Goal: Information Seeking & Learning: Find specific fact

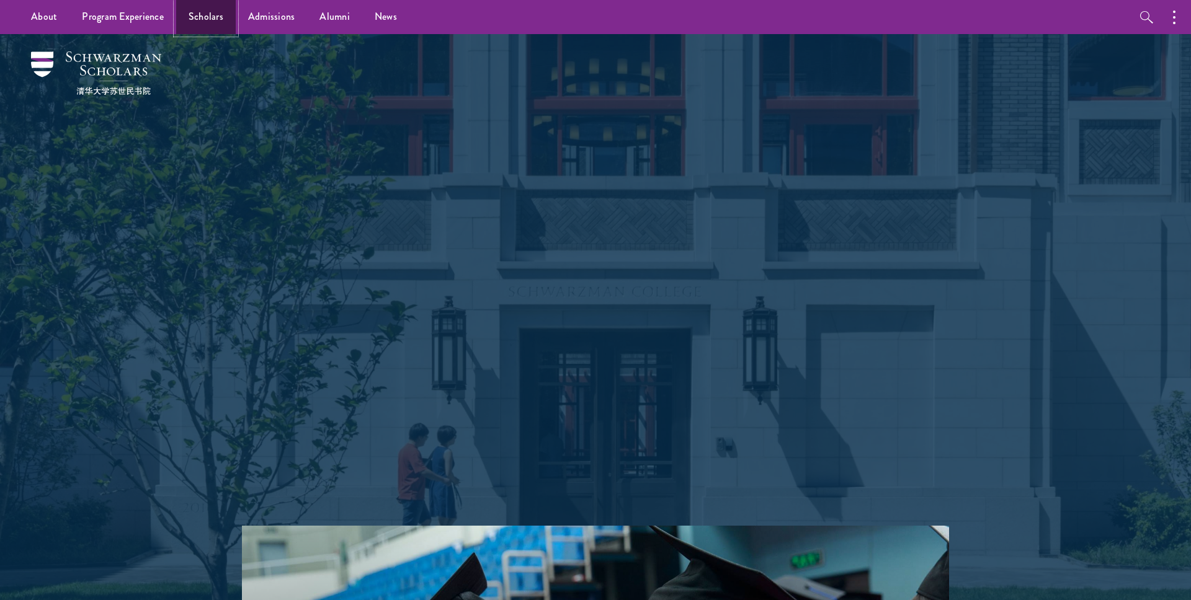
click at [209, 11] on link "Scholars" at bounding box center [206, 17] width 60 height 34
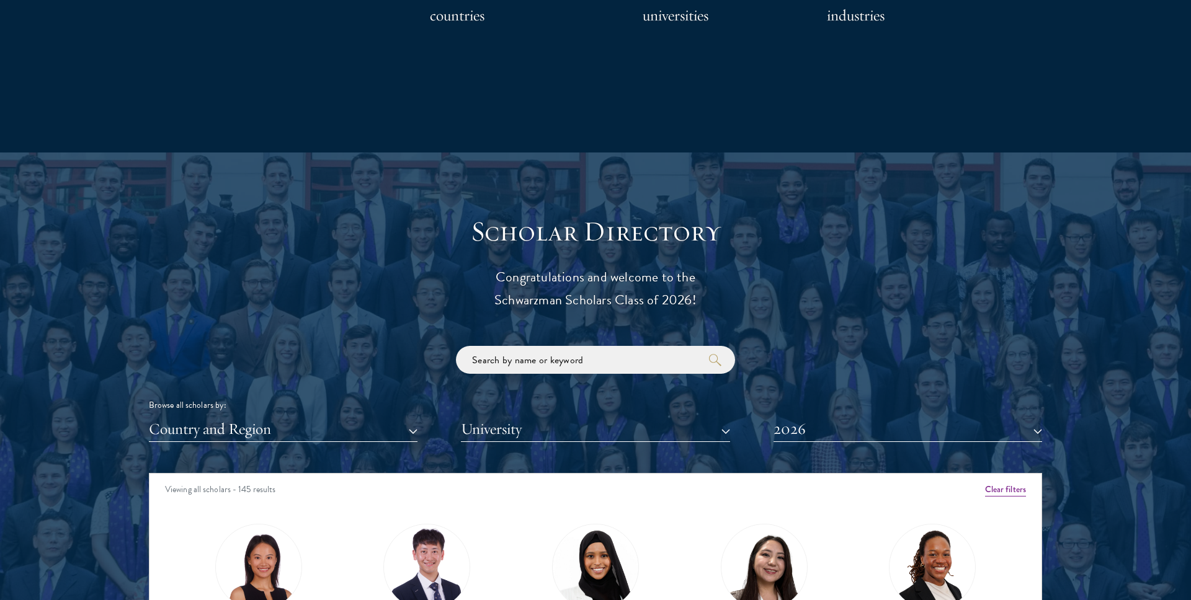
scroll to position [1238, 0]
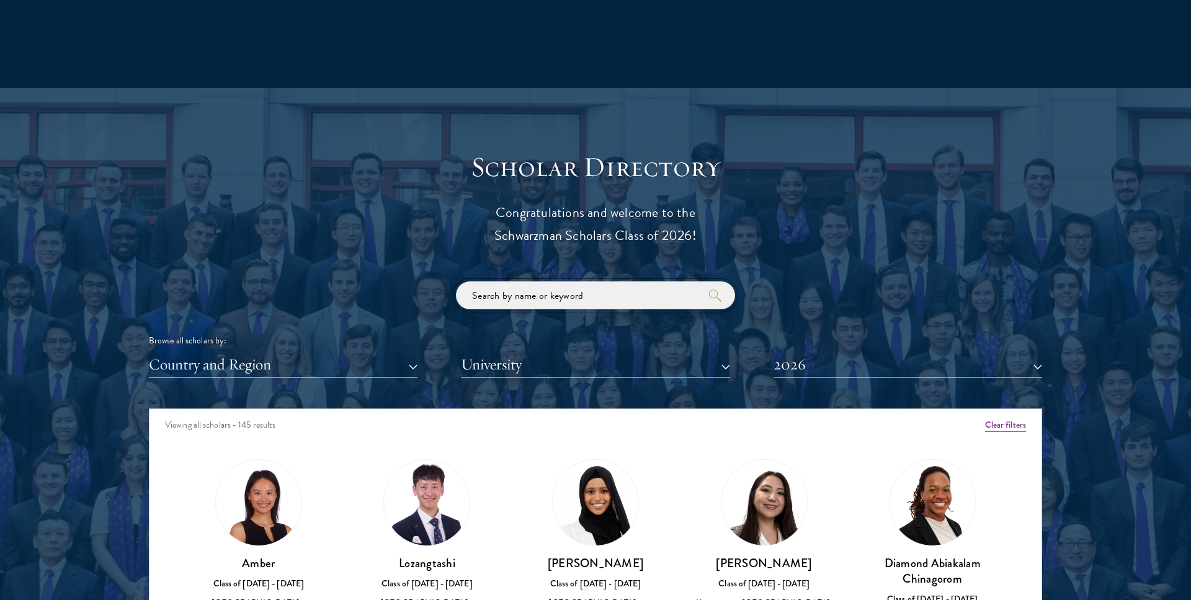
click at [543, 305] on input "search" at bounding box center [595, 296] width 279 height 28
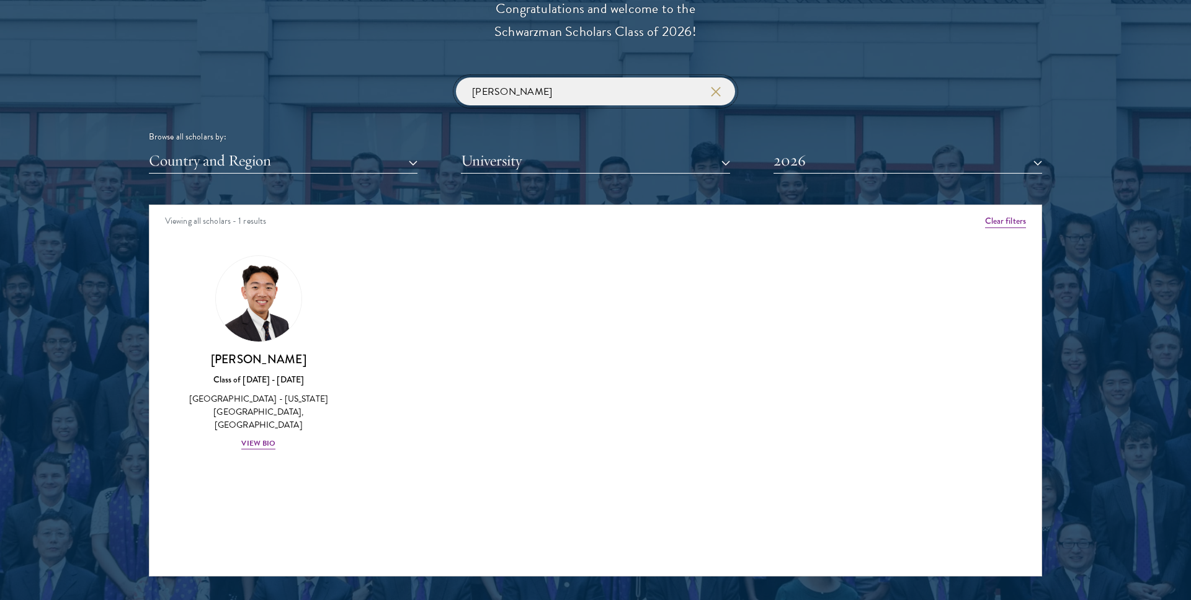
scroll to position [1456, 0]
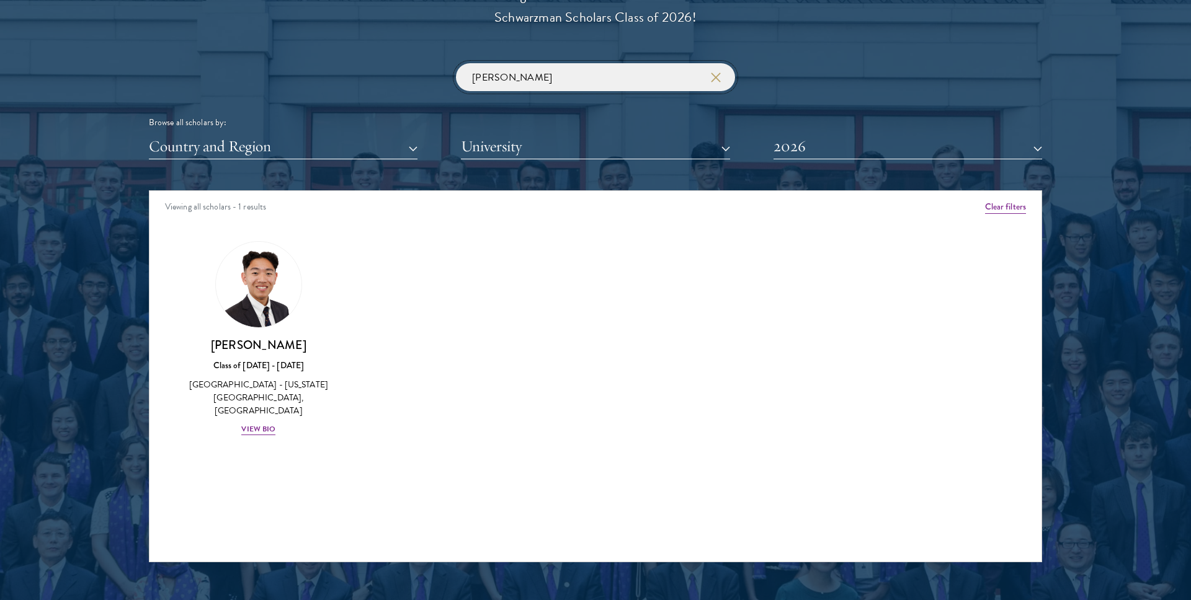
type input "[PERSON_NAME]"
drag, startPoint x: 719, startPoint y: 74, endPoint x: 726, endPoint y: 77, distance: 6.7
click at [719, 75] on icon "button" at bounding box center [716, 78] width 10 height 10
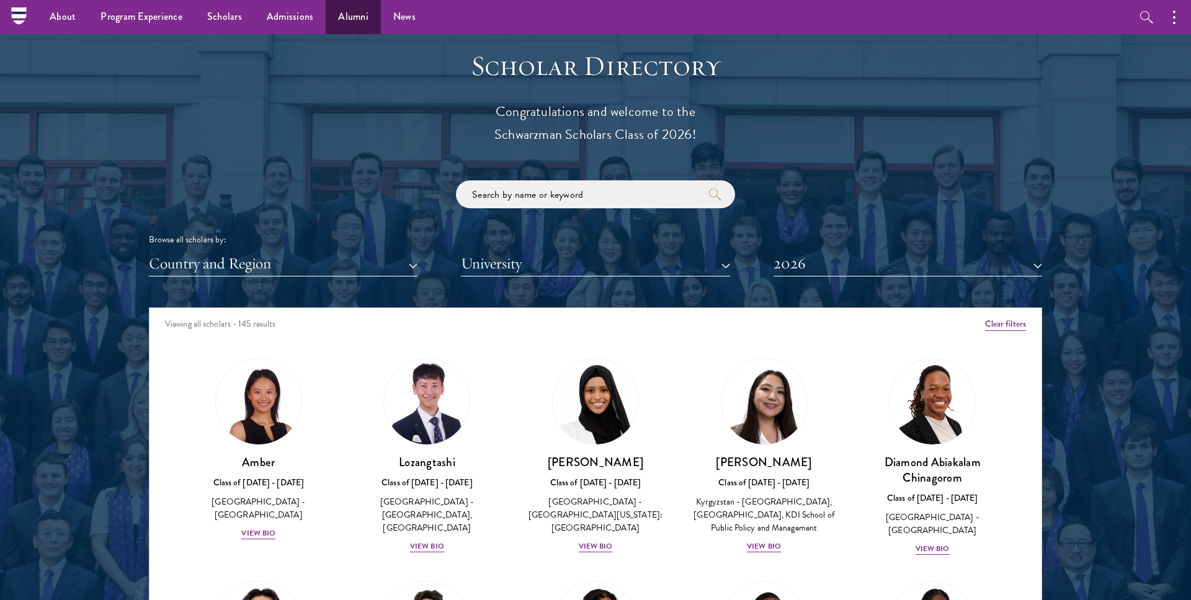
scroll to position [1324, 0]
